Goal: Check status

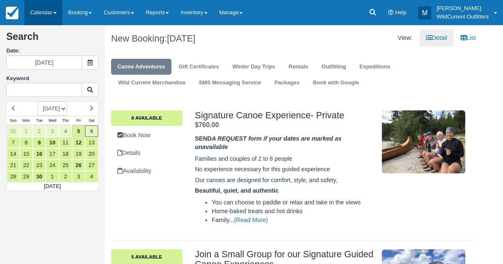
click at [43, 17] on link "Calendar" at bounding box center [43, 12] width 38 height 25
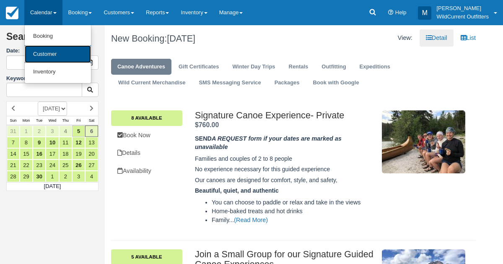
click at [46, 61] on link "Customer" at bounding box center [58, 54] width 66 height 18
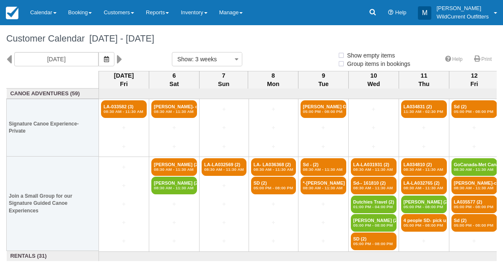
select select
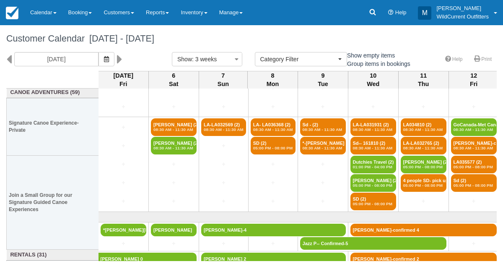
scroll to position [99, 0]
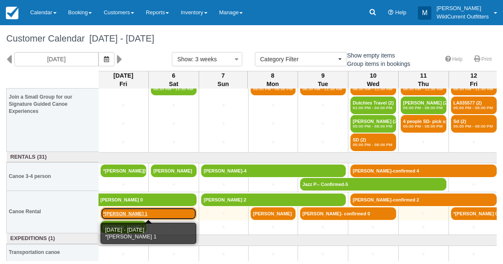
click at [117, 210] on link "*Khaleelah 1" at bounding box center [149, 213] width 96 height 13
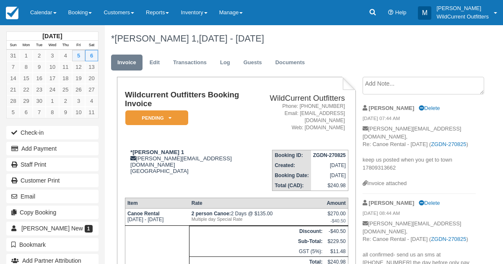
scroll to position [3, 0]
